Goal: Answer question/provide support

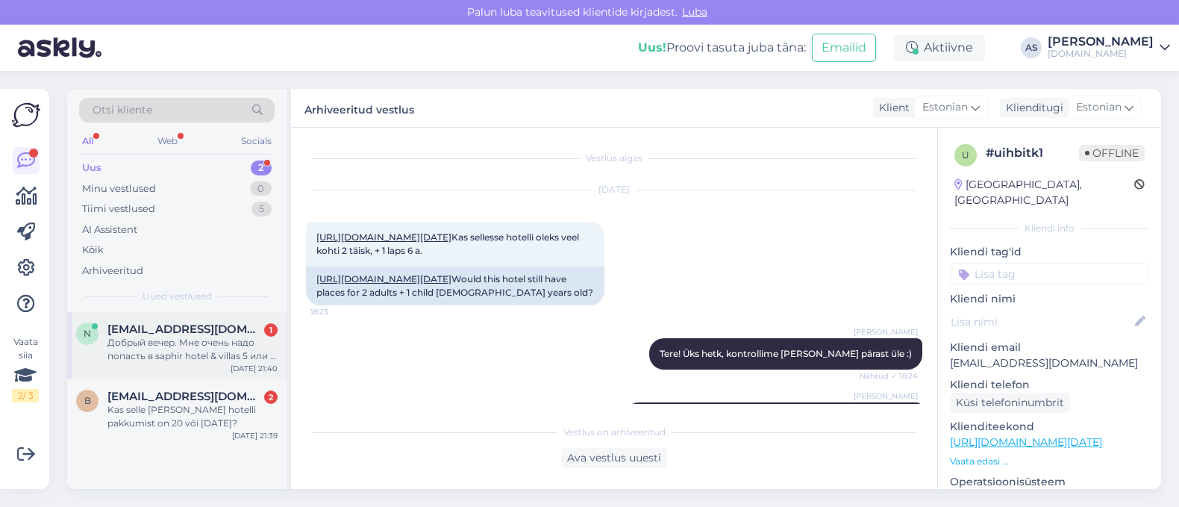
click at [238, 352] on div "Добрый вечер. Мне очень надо попасть в saphir hotel & villas 5 или 7 октября. Н…" at bounding box center [192, 349] width 170 height 27
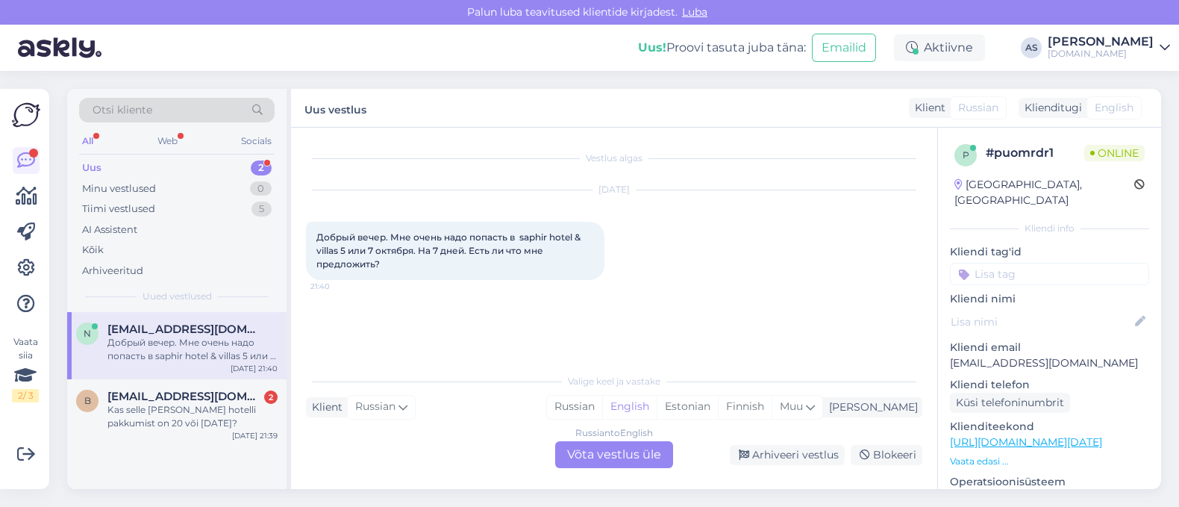
click at [652, 457] on div "Russian to English Võta vestlus üle" at bounding box center [614, 454] width 118 height 27
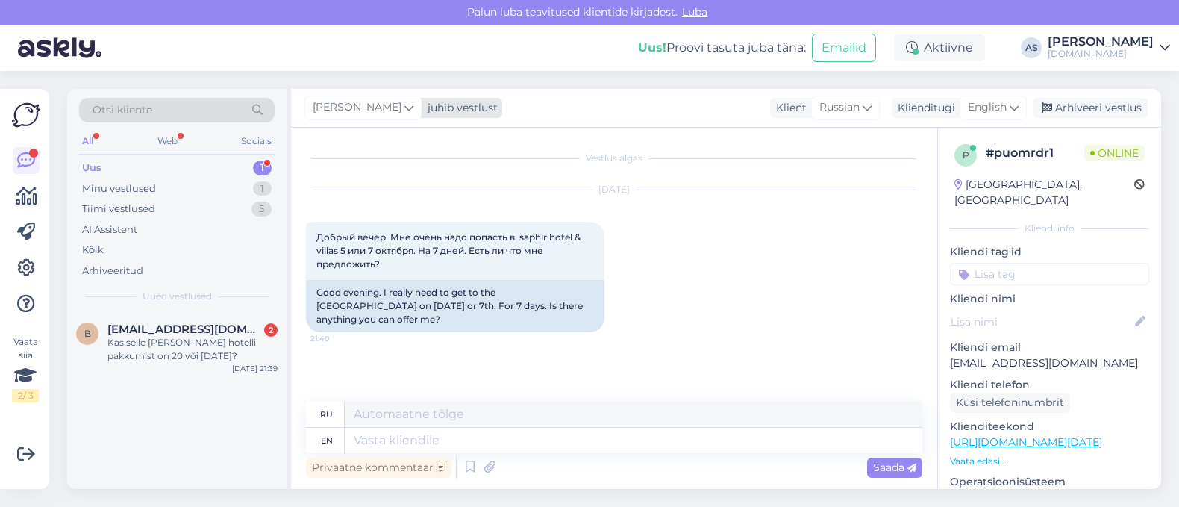
click at [437, 110] on div "juhib vestlust" at bounding box center [460, 108] width 76 height 16
type input "tatj"
drag, startPoint x: 437, startPoint y: 159, endPoint x: 434, endPoint y: 170, distance: 11.8
click at [437, 160] on ul "[PERSON_NAME] [PERSON_NAME][EMAIL_ADDRESS][DOMAIN_NAME]" at bounding box center [404, 180] width 164 height 49
click at [434, 170] on div "[PERSON_NAME]" at bounding box center [404, 174] width 128 height 18
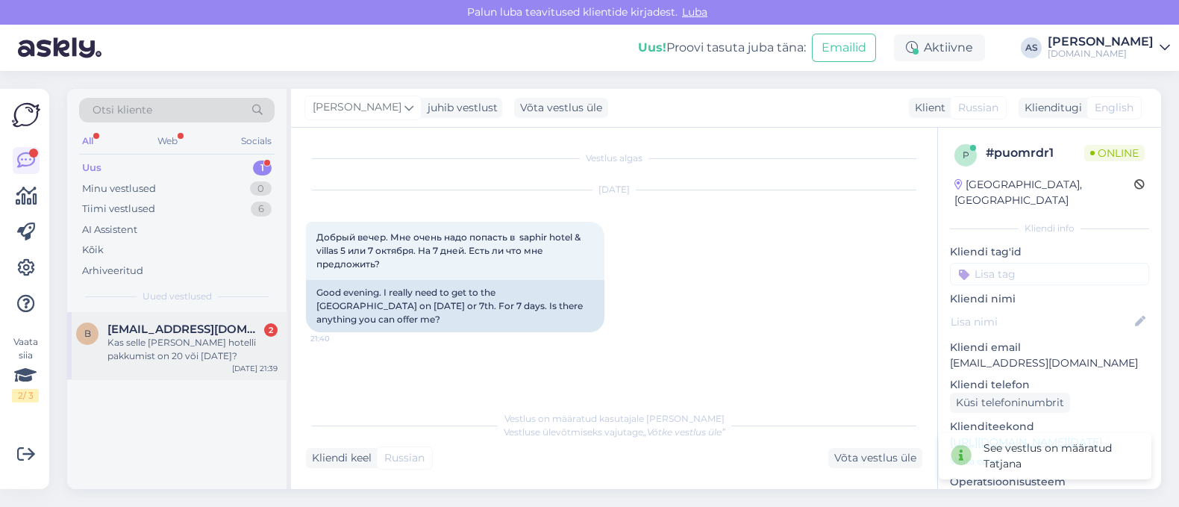
click at [220, 357] on div "Kas selle [PERSON_NAME] hotelli pakkumist on 20 või [DATE]?" at bounding box center [192, 349] width 170 height 27
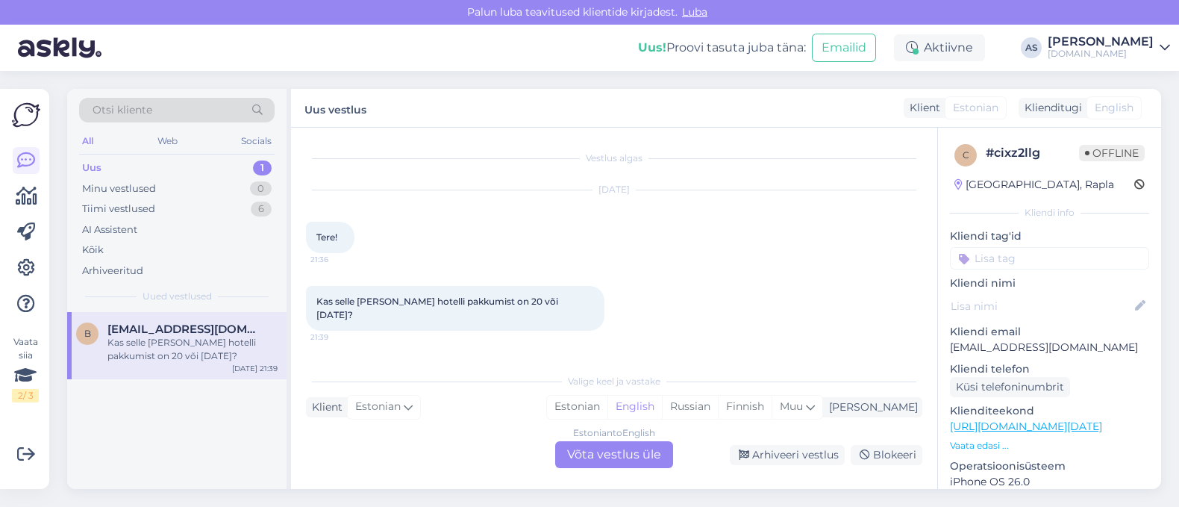
click at [1000, 442] on p "Vaata edasi ..." at bounding box center [1049, 445] width 199 height 13
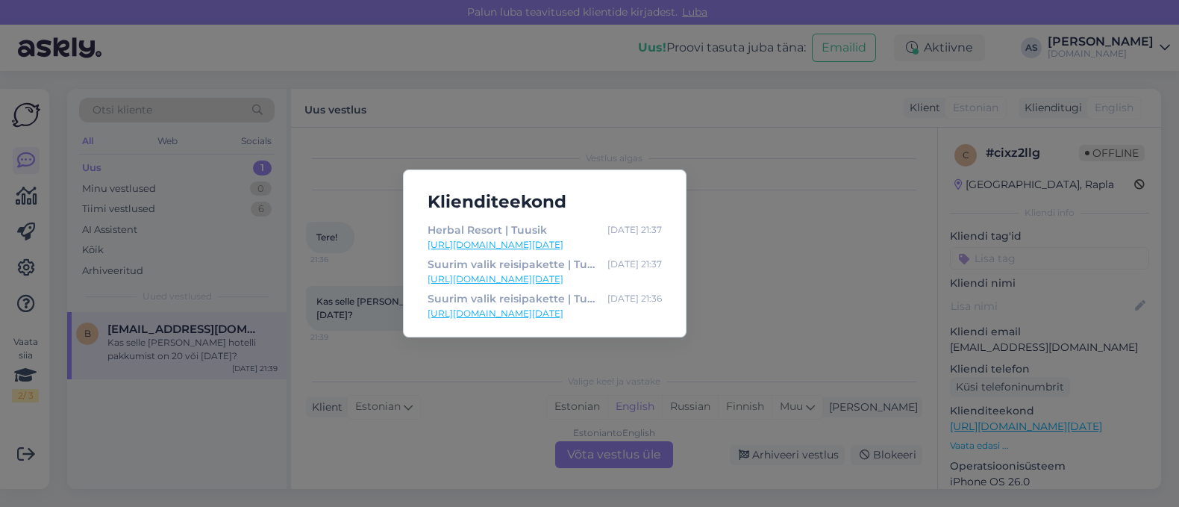
click at [541, 244] on link "[URL][DOMAIN_NAME][DATE]" at bounding box center [545, 244] width 234 height 13
click at [769, 297] on div "Klienditeekond Herbal Resort | Tuusik [DATE] 21:37 [URL][DOMAIN_NAME][DATE] Suu…" at bounding box center [589, 253] width 1179 height 507
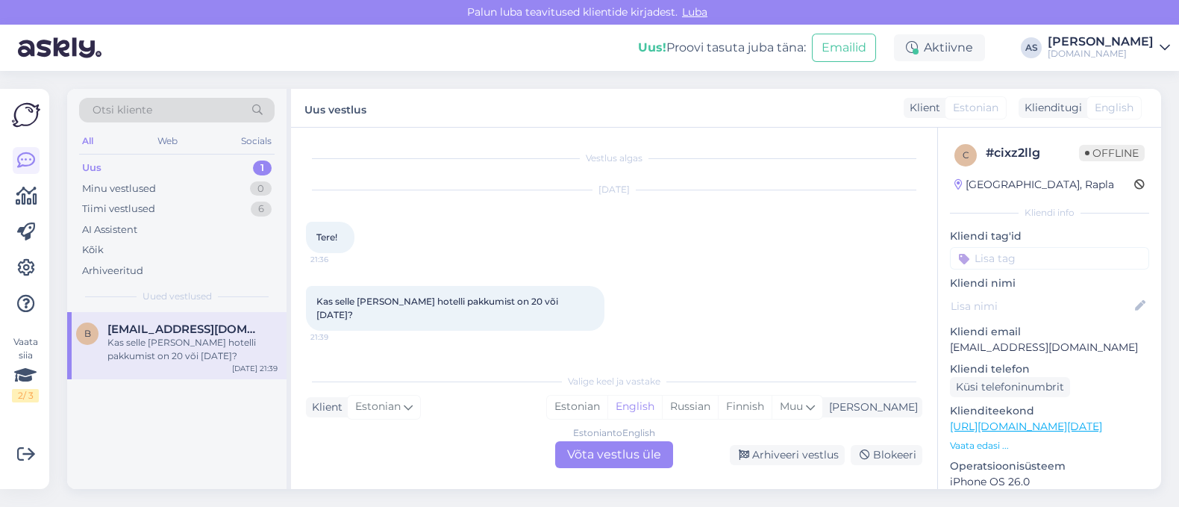
click at [622, 458] on div "Estonian to English Võta vestlus üle" at bounding box center [614, 454] width 118 height 27
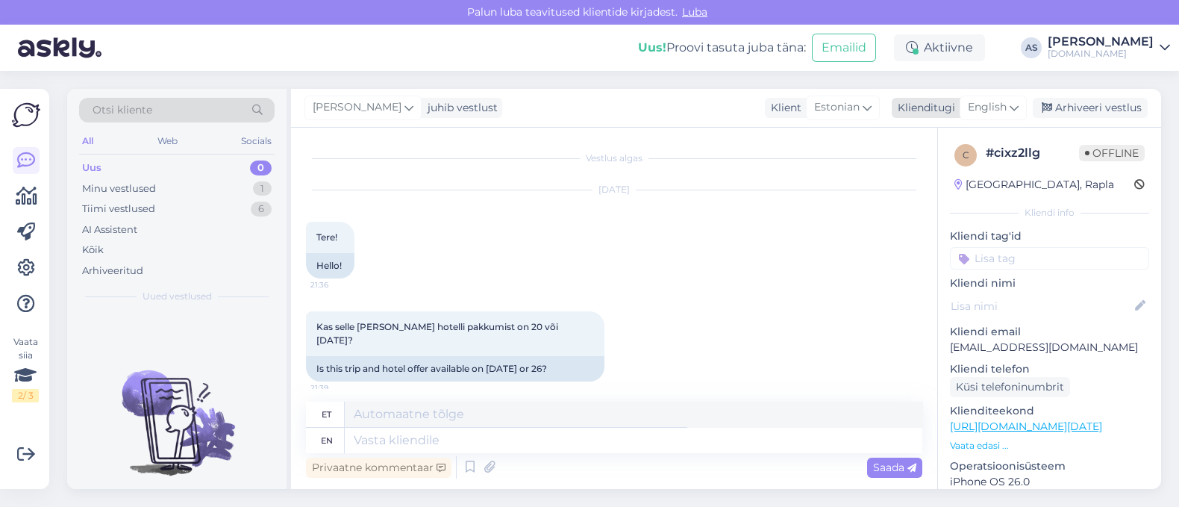
click at [996, 111] on span "English" at bounding box center [987, 107] width 39 height 16
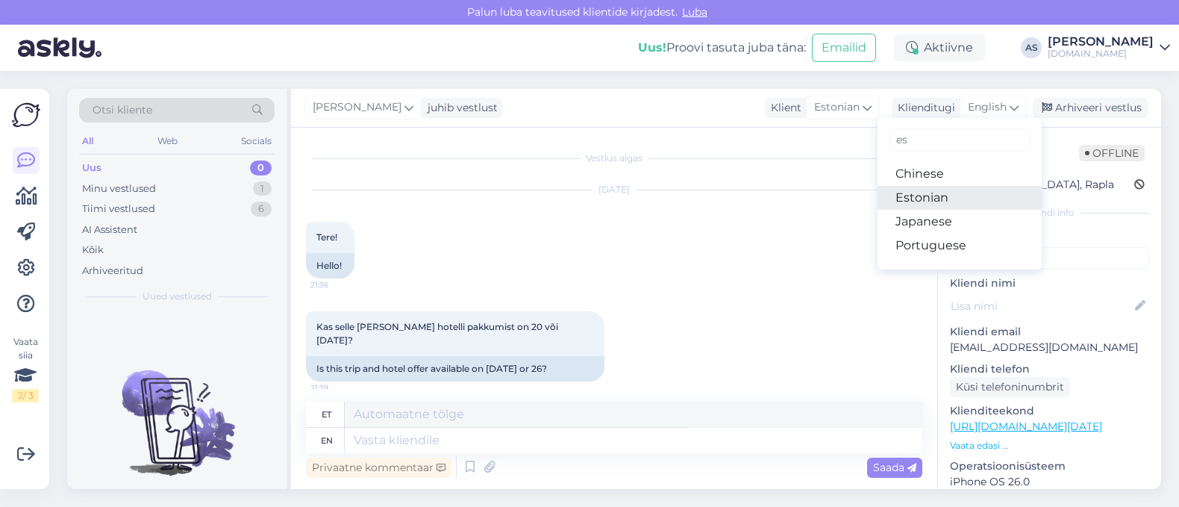
click at [942, 190] on link "Estonian" at bounding box center [960, 198] width 164 height 24
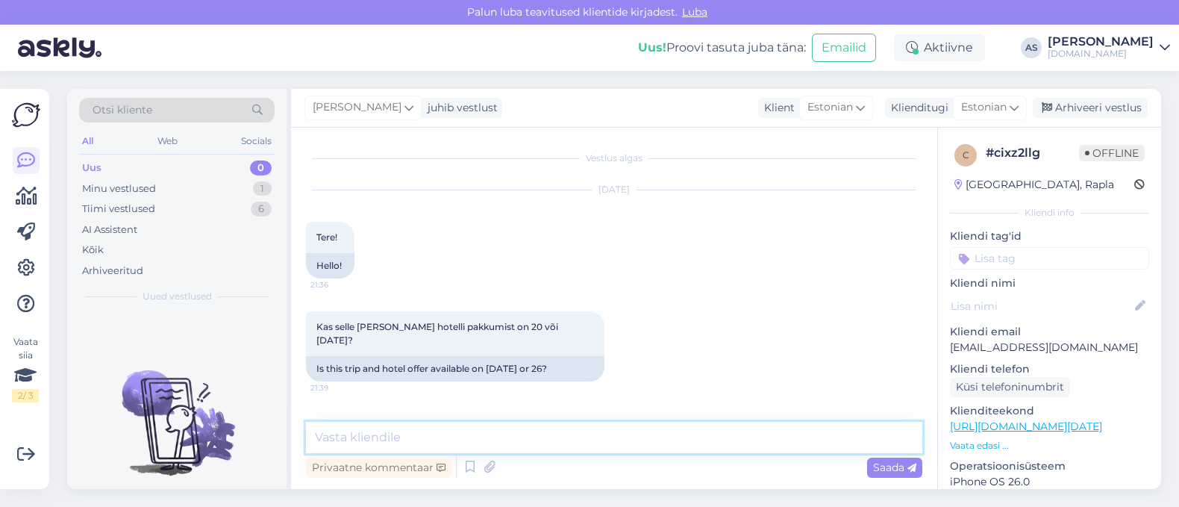
click at [415, 441] on textarea at bounding box center [614, 437] width 616 height 31
type textarea "Tere, üks hetk, kohe vaatan üle :)"
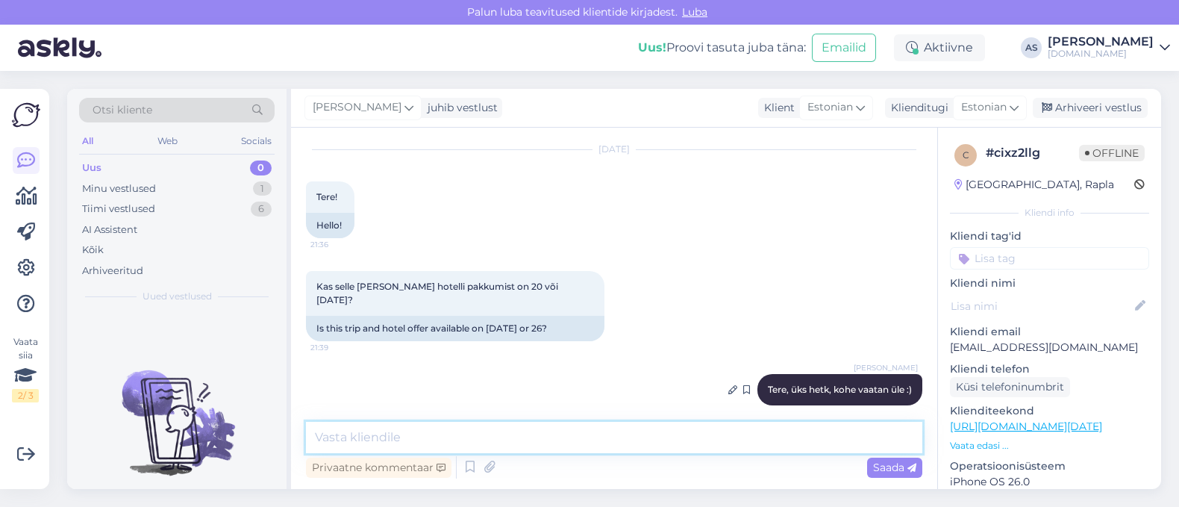
scroll to position [40, 0]
drag, startPoint x: 1008, startPoint y: 350, endPoint x: 940, endPoint y: 348, distance: 67.9
click at [940, 348] on div "c # cixz2llg Offline [GEOGRAPHIC_DATA], Rapla Kliendi info Kliendi tag'id Klien…" at bounding box center [1049, 434] width 223 height 613
copy p "[EMAIL_ADDRESS][DOMAIN_NAME]"
click at [511, 438] on textarea at bounding box center [614, 437] width 616 height 31
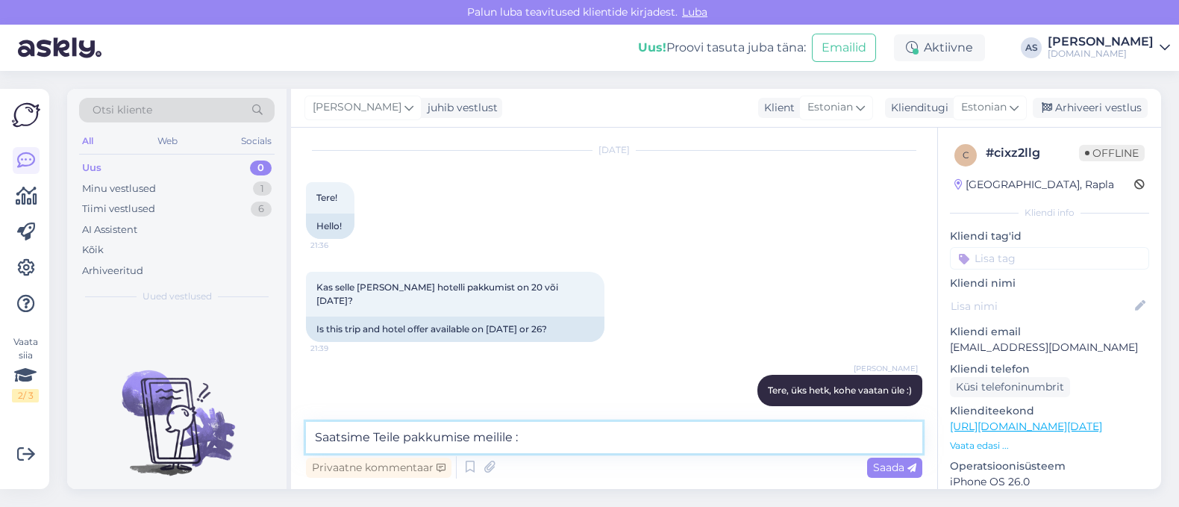
type textarea "Saatsime Teile pakkumise meilile :)"
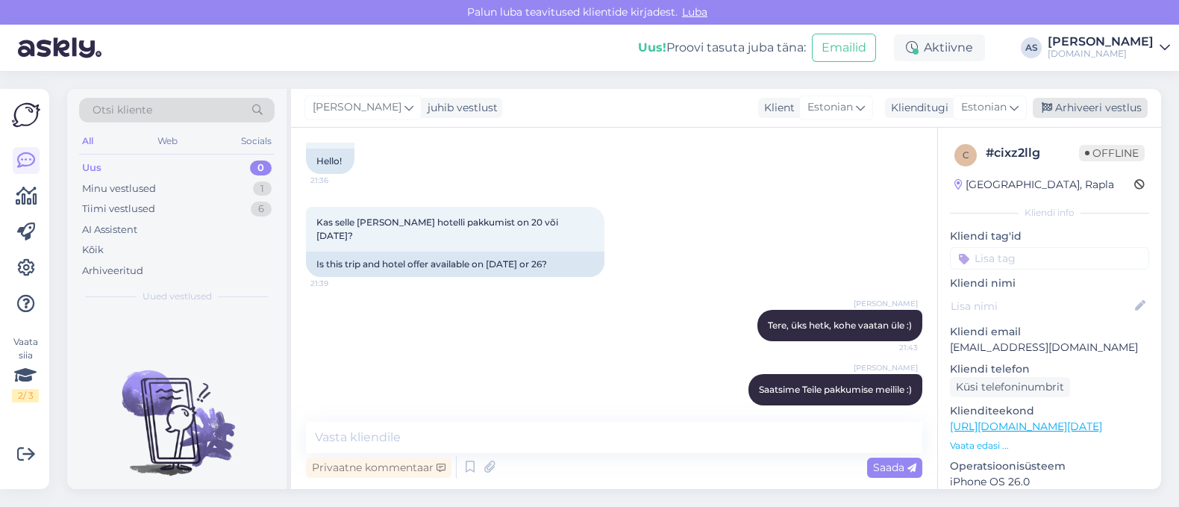
click at [1113, 110] on div "Arhiveeri vestlus" at bounding box center [1090, 108] width 115 height 20
